Goal: Find specific page/section: Locate a particular part of the current website

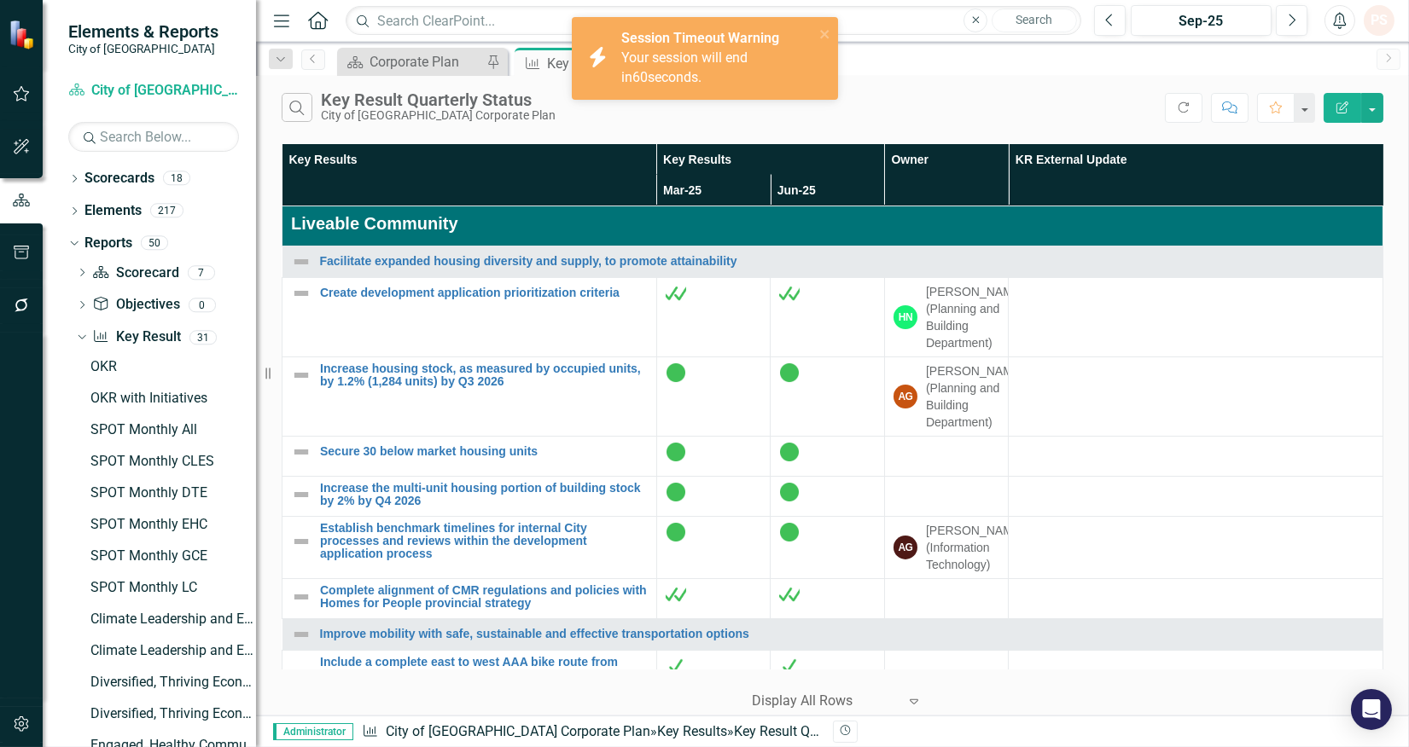
scroll to position [548, 0]
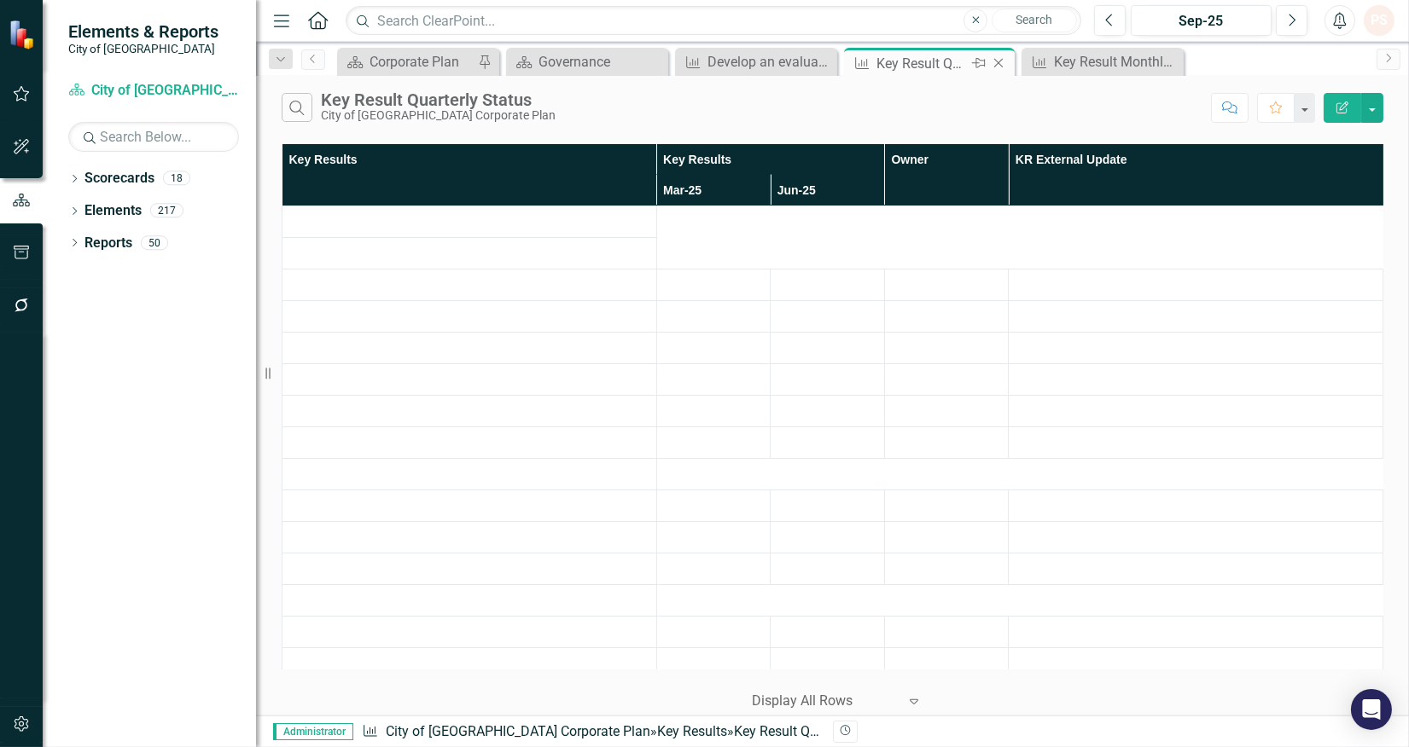
click at [1001, 65] on icon at bounding box center [998, 63] width 9 height 9
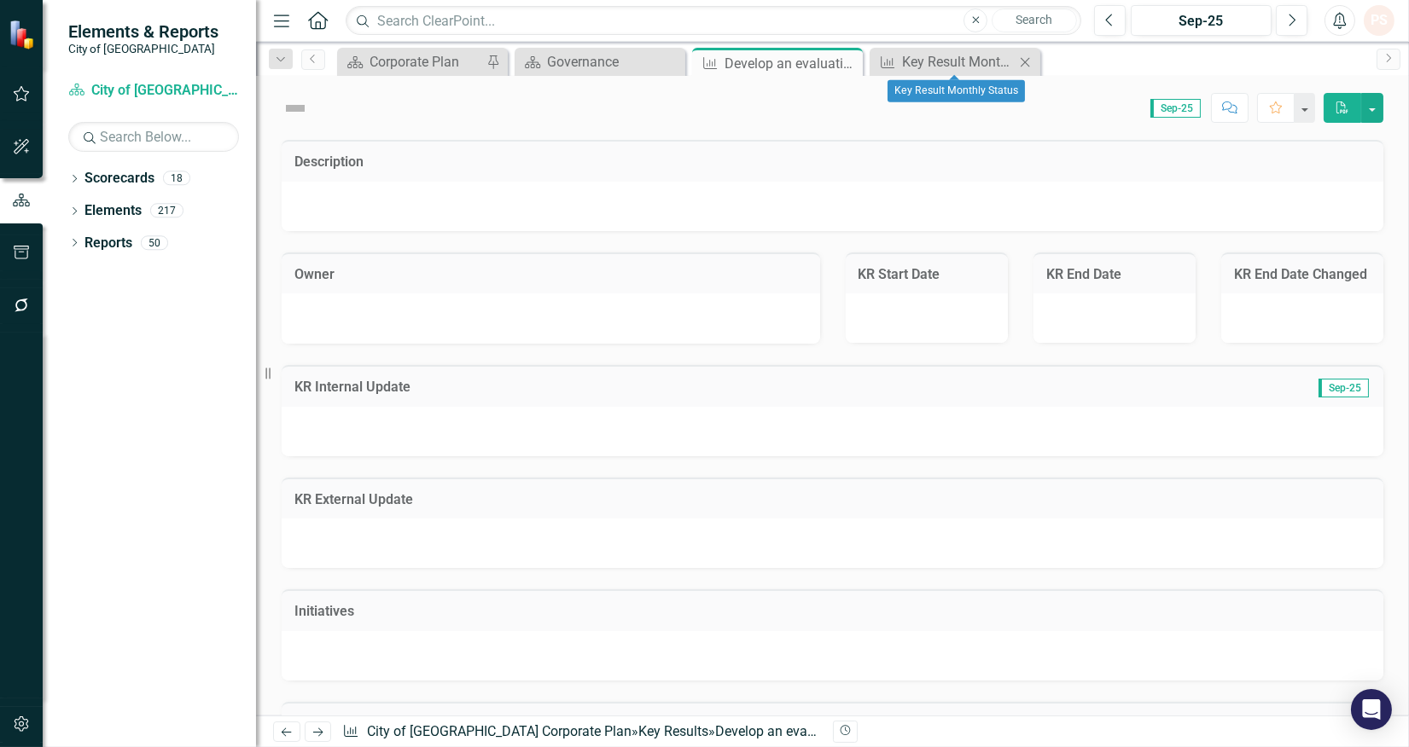
click at [1018, 64] on icon "Close" at bounding box center [1024, 62] width 17 height 14
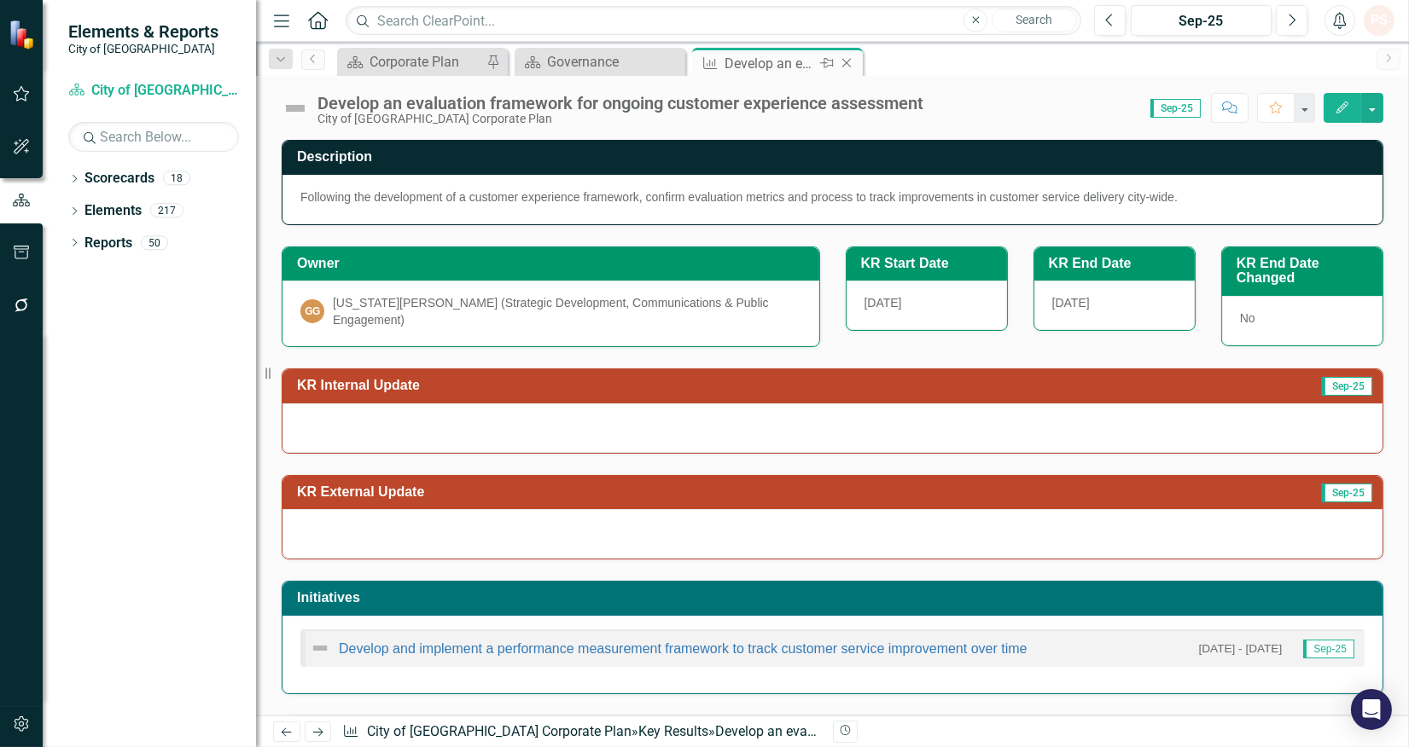
click at [853, 64] on icon "Close" at bounding box center [846, 63] width 17 height 14
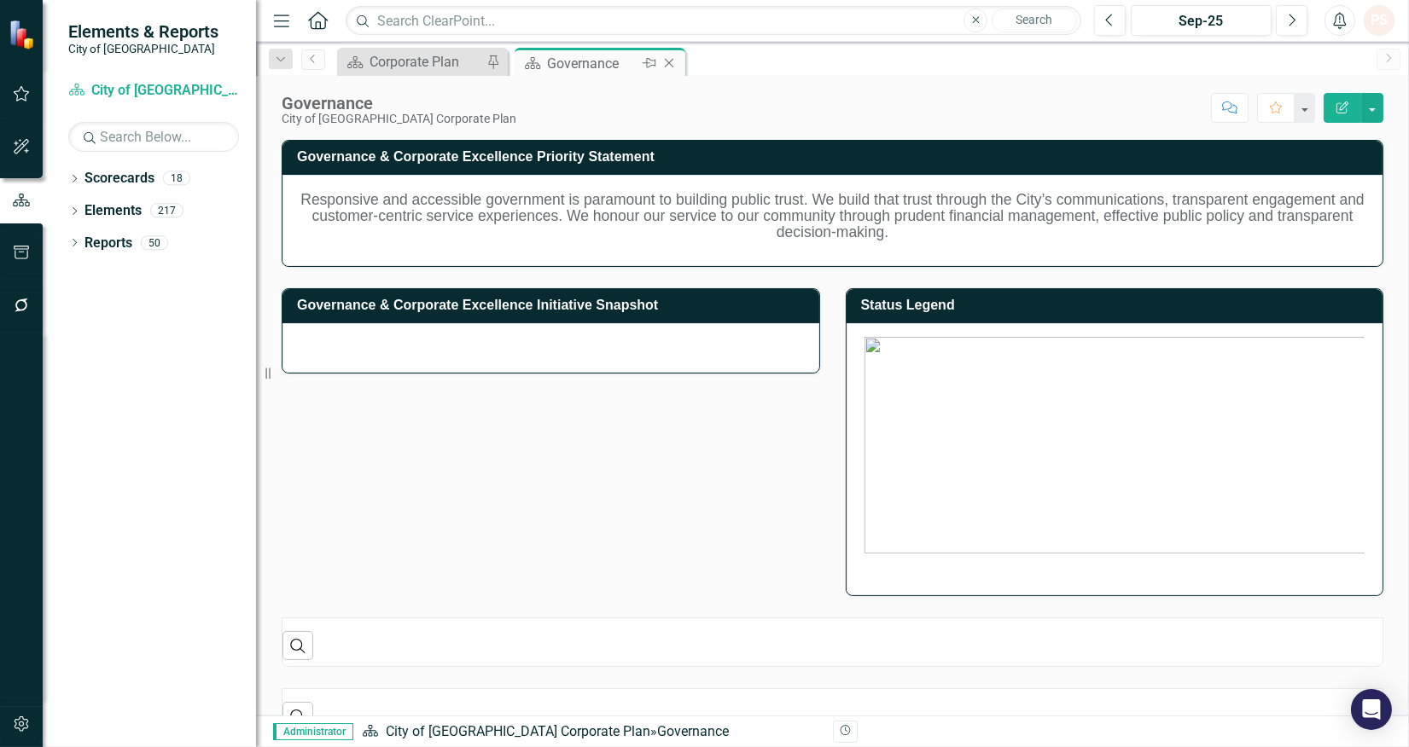
click at [599, 68] on div "Governance" at bounding box center [592, 63] width 91 height 21
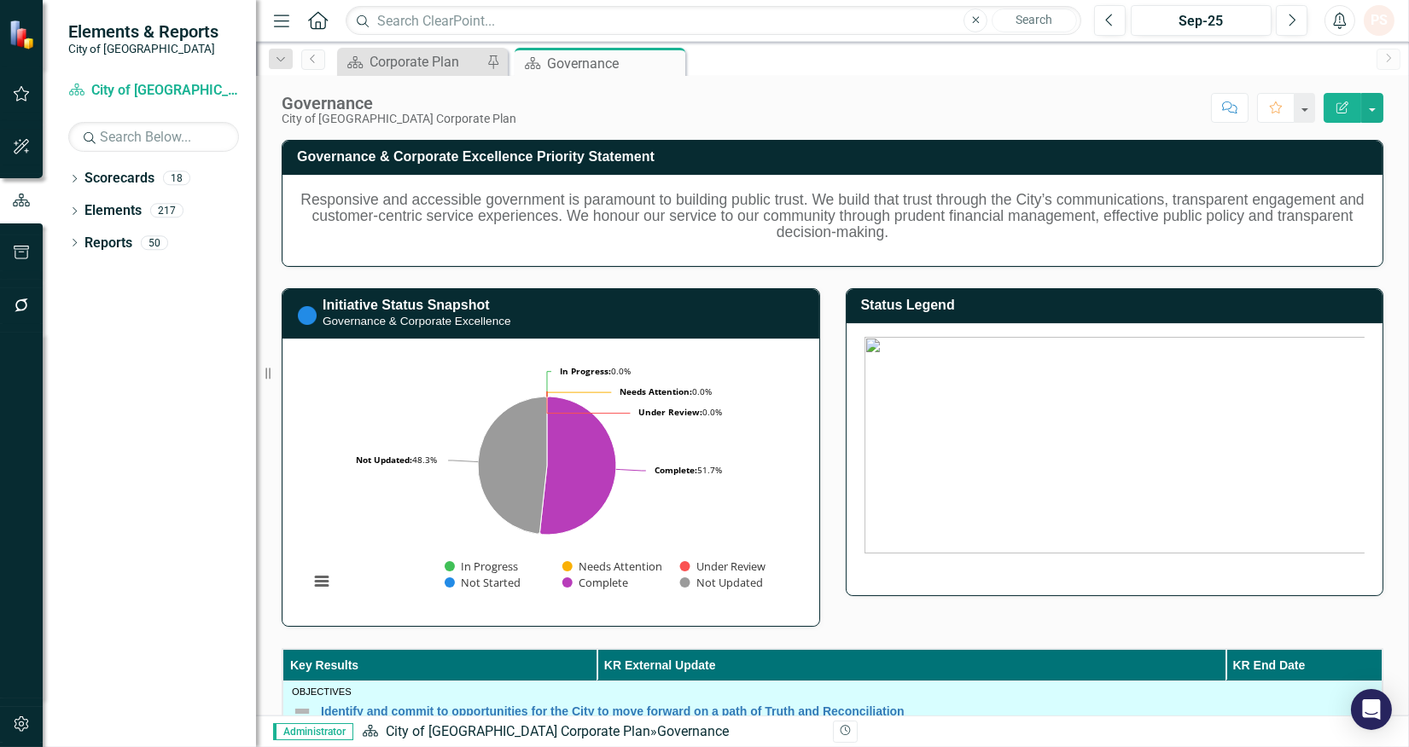
scroll to position [568, 0]
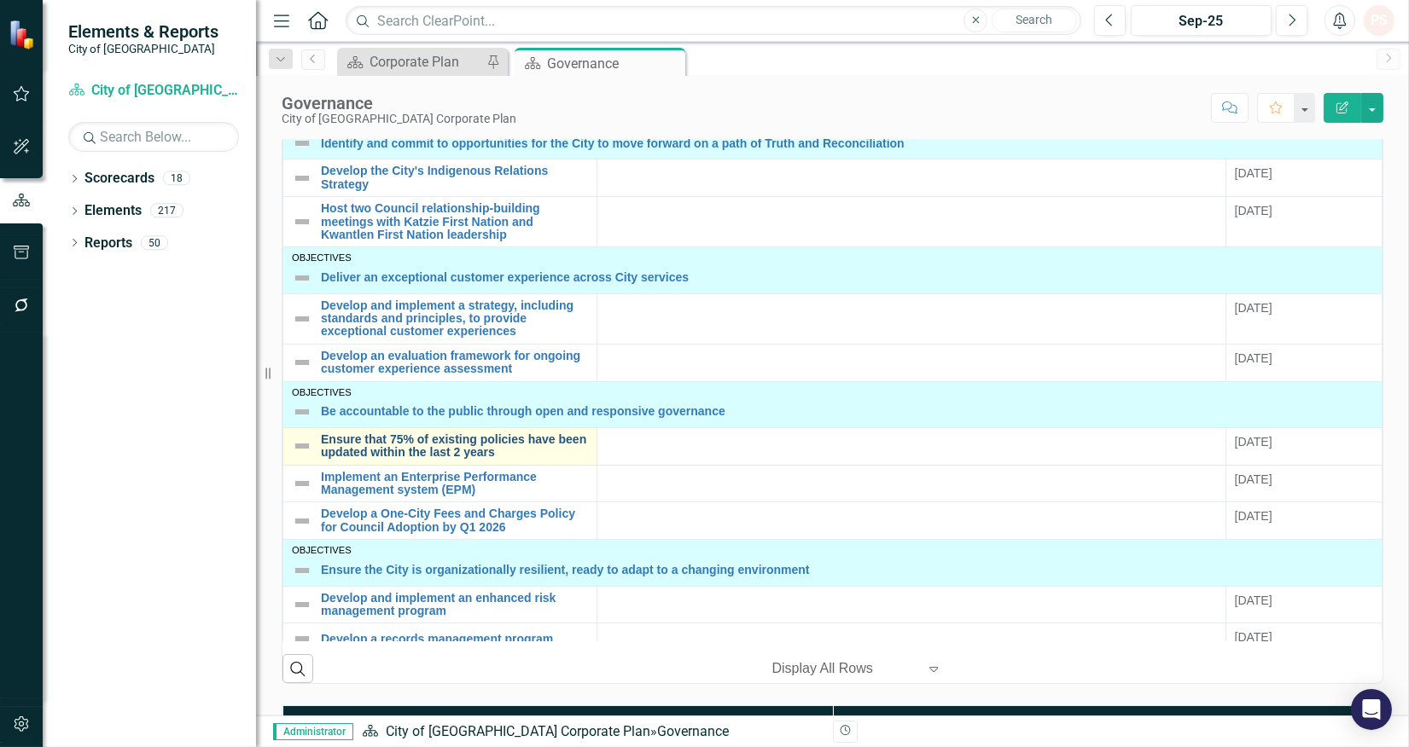
click at [403, 452] on link "Ensure that 75% of existing policies have been updated within the last 2 years" at bounding box center [454, 446] width 267 height 26
